Goal: Information Seeking & Learning: Learn about a topic

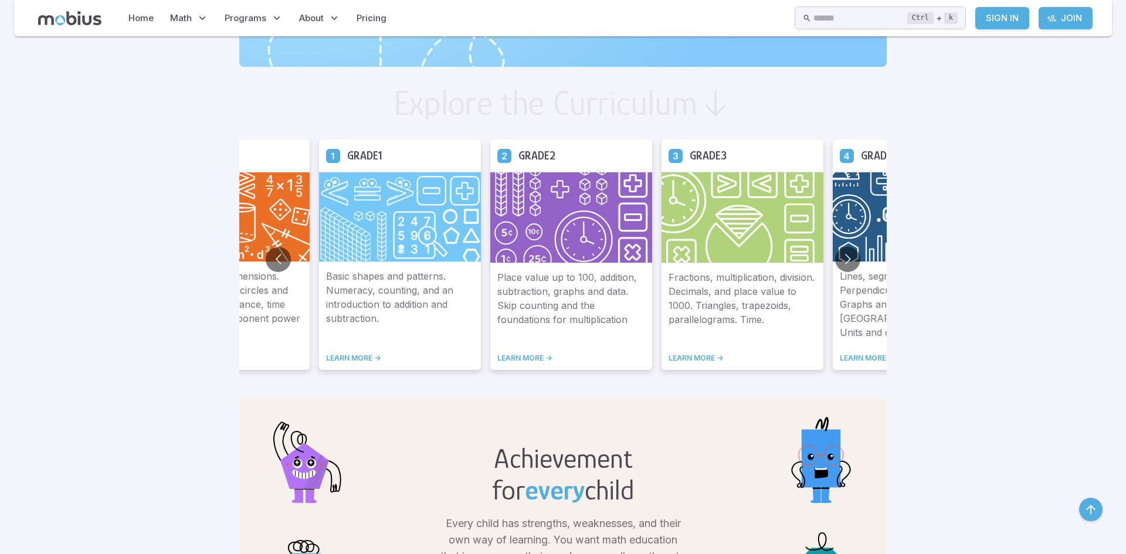
scroll to position [599, 0]
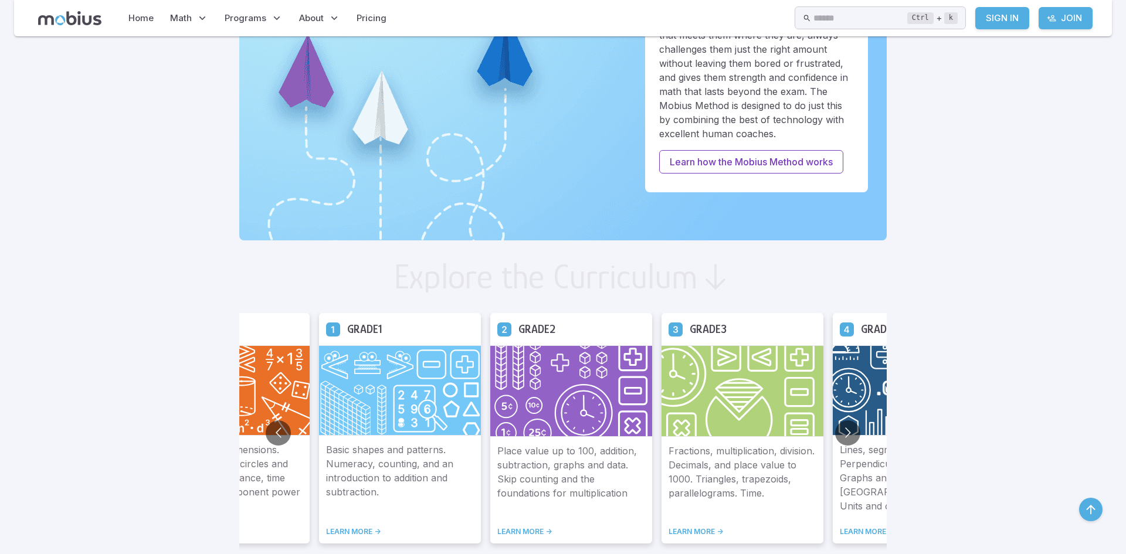
scroll to position [429, 0]
click at [849, 442] on button "Go to next slide" at bounding box center [847, 433] width 25 height 25
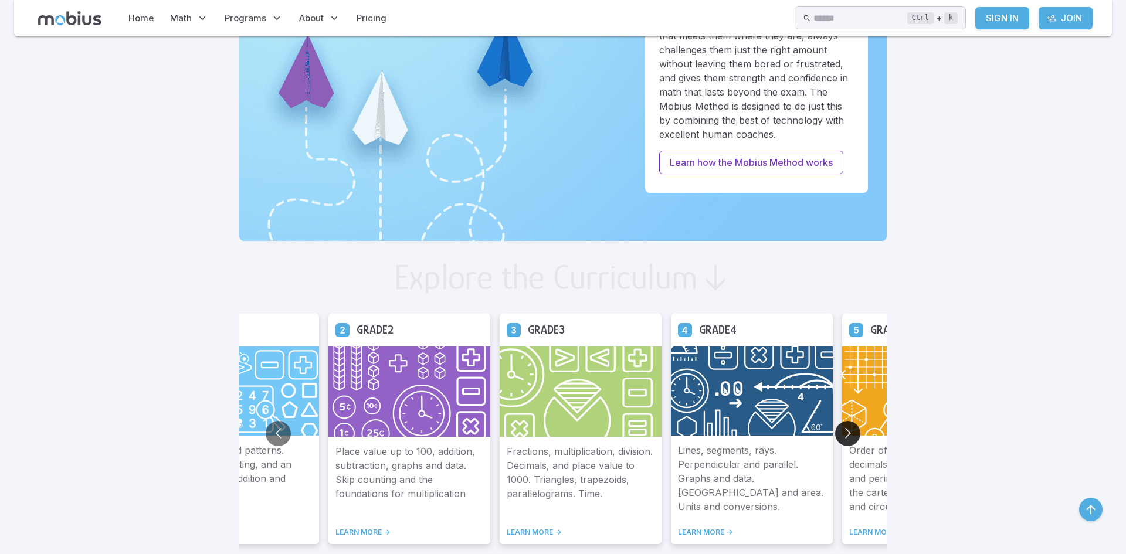
click at [848, 440] on button "Go to next slide" at bounding box center [847, 433] width 25 height 25
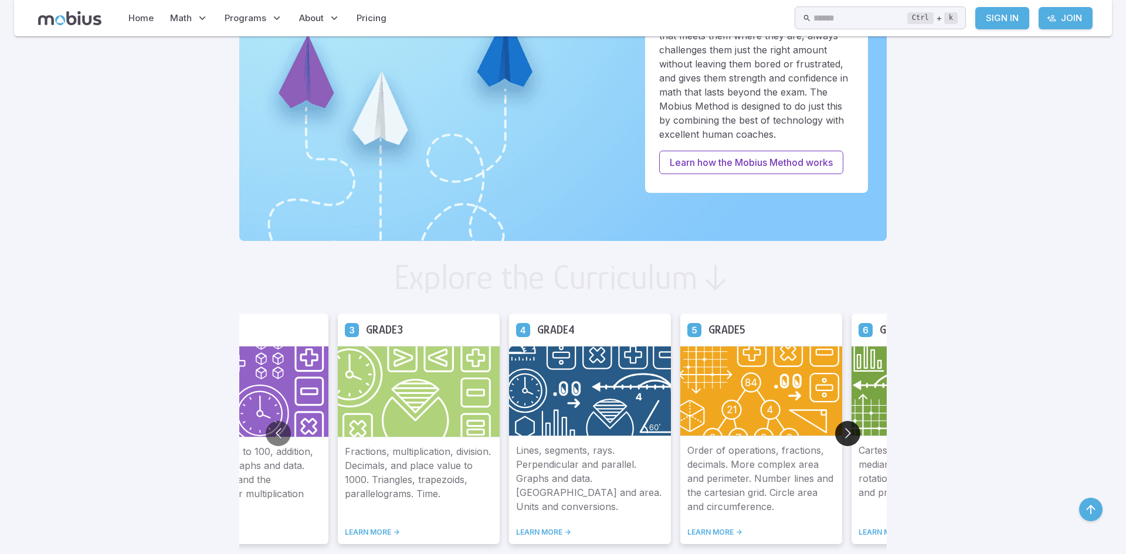
click at [848, 440] on button "Go to next slide" at bounding box center [847, 433] width 25 height 25
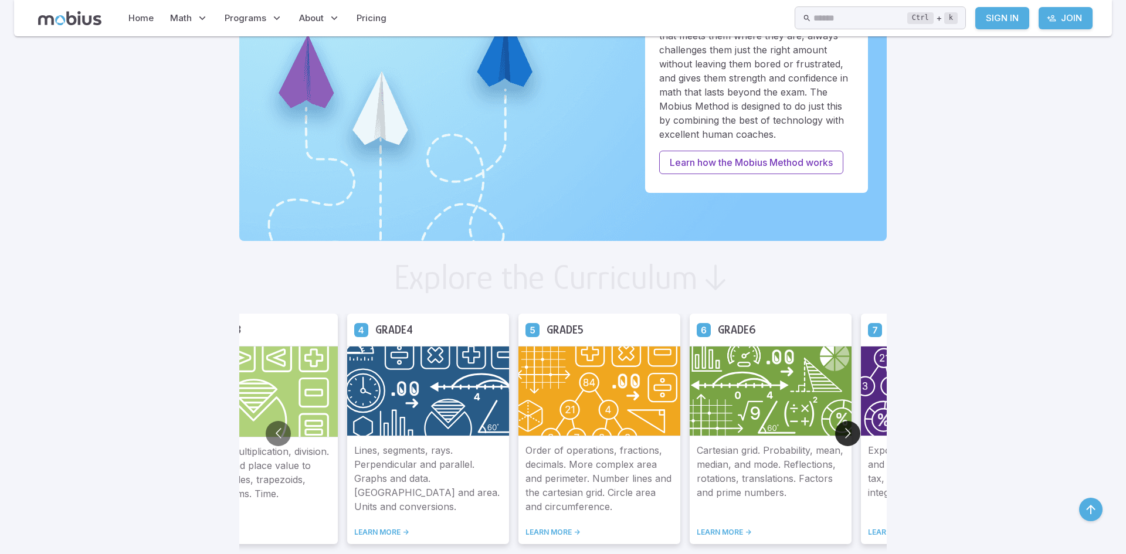
click at [848, 440] on button "Go to next slide" at bounding box center [847, 433] width 25 height 25
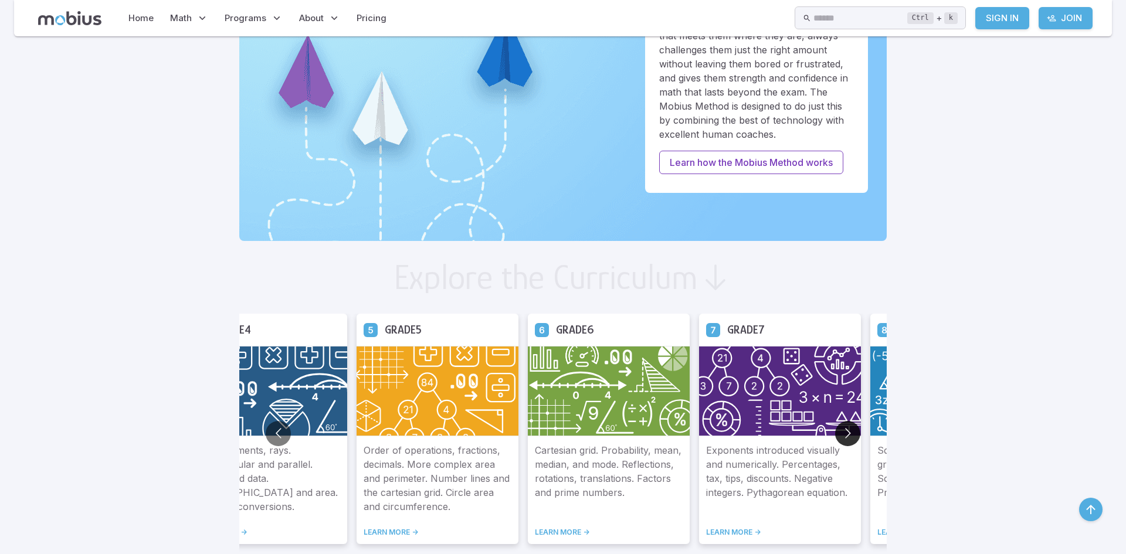
click at [848, 440] on button "Go to next slide" at bounding box center [847, 433] width 25 height 25
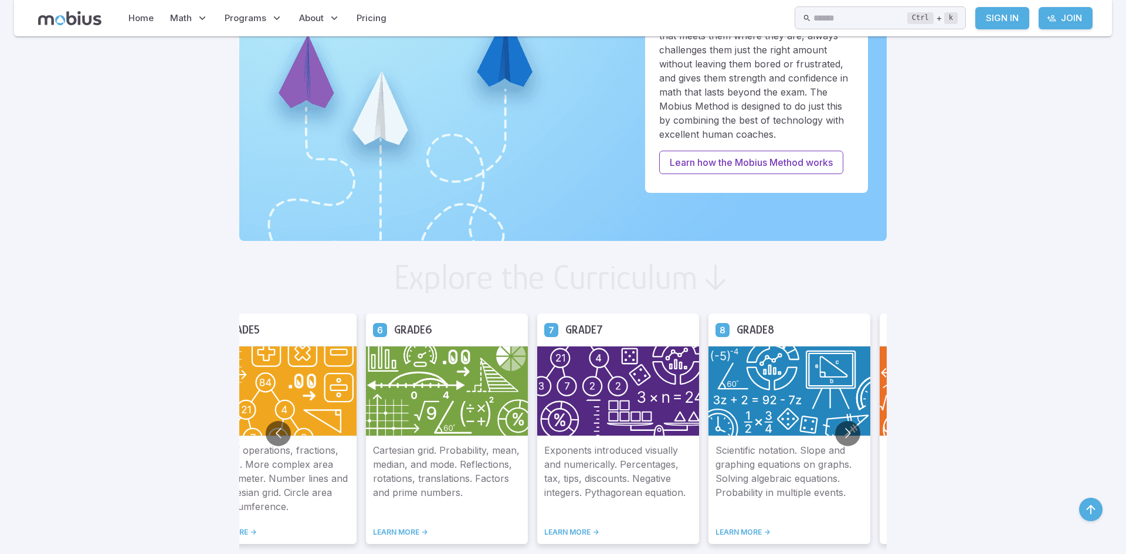
click at [468, 291] on h2 "Explore the Curriculum" at bounding box center [546, 277] width 304 height 35
click at [472, 348] on img at bounding box center [447, 391] width 162 height 90
click at [415, 331] on h5 "Grade 6" at bounding box center [413, 330] width 38 height 18
click at [421, 333] on h5 "Grade 6" at bounding box center [413, 330] width 38 height 18
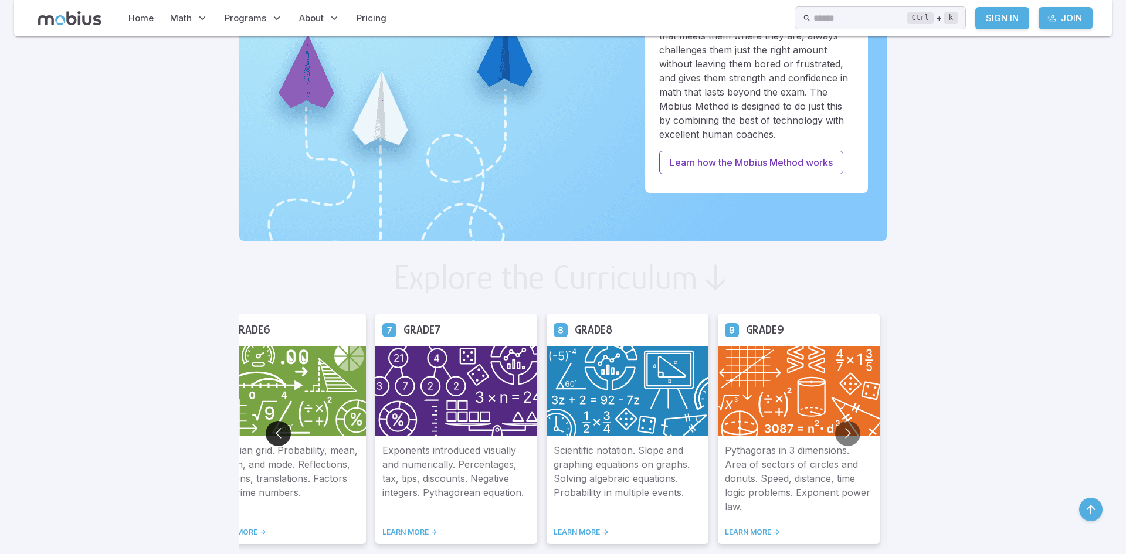
click at [279, 437] on button "Go to previous slide" at bounding box center [278, 433] width 25 height 25
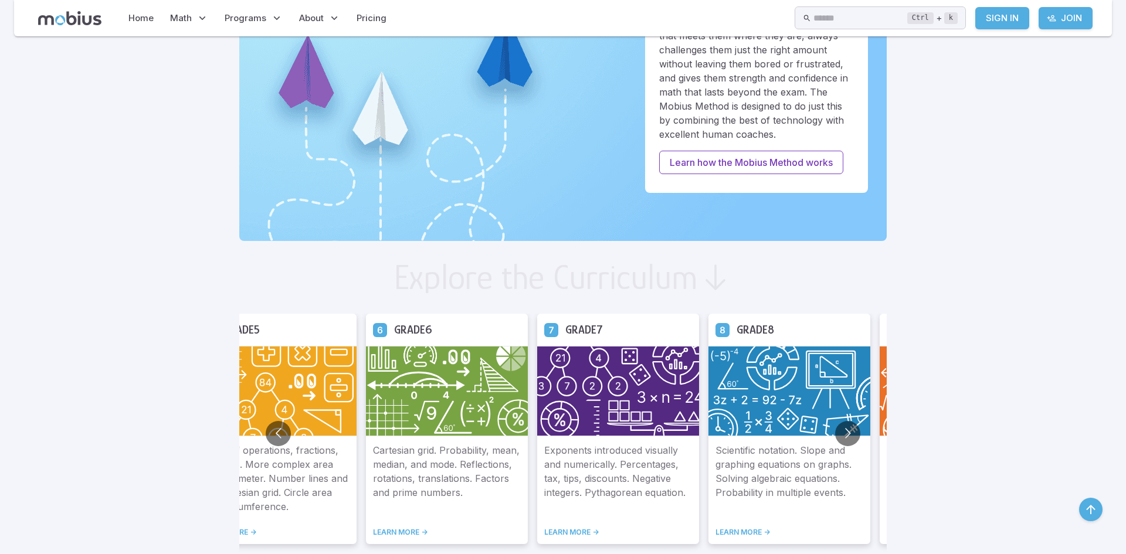
click at [266, 421] on button "Go to previous slide" at bounding box center [278, 433] width 25 height 25
